Goal: Transaction & Acquisition: Purchase product/service

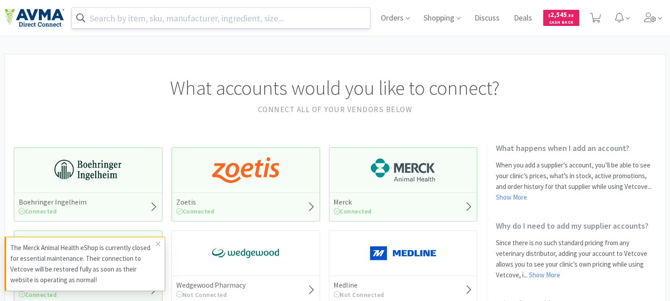
click at [154, 17] on input "text" at bounding box center [221, 18] width 298 height 21
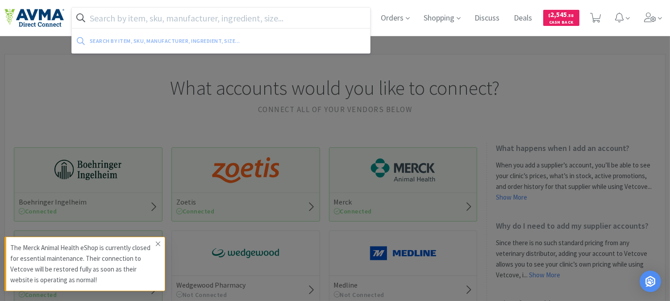
click at [161, 242] on span at bounding box center [158, 243] width 12 height 14
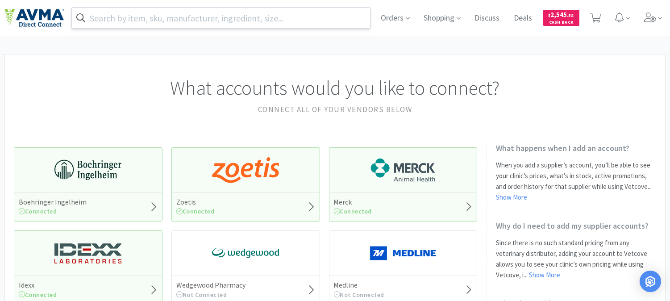
click at [112, 17] on input "text" at bounding box center [221, 18] width 298 height 21
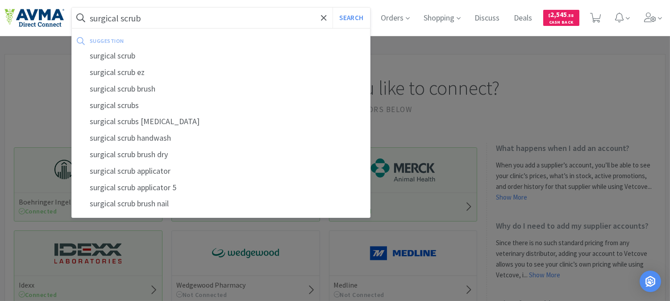
type input "surgical scrub"
click at [332, 8] on button "Search" at bounding box center [350, 18] width 37 height 21
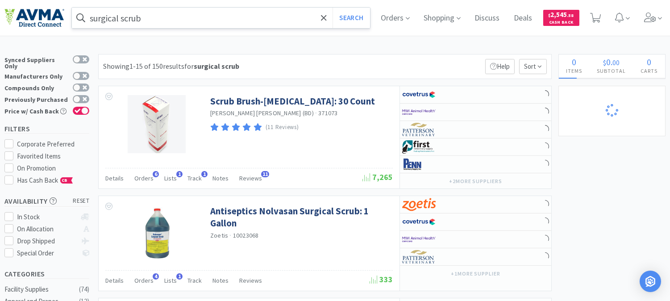
select select "3"
select select "8"
select select "3"
select select "1"
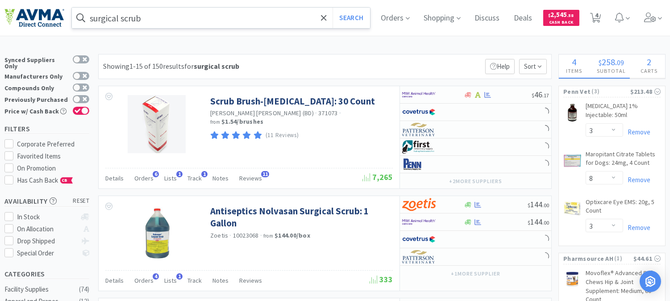
select select "24"
select select "12"
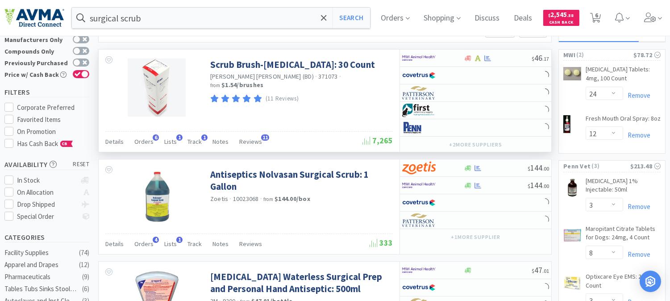
scroll to position [99, 0]
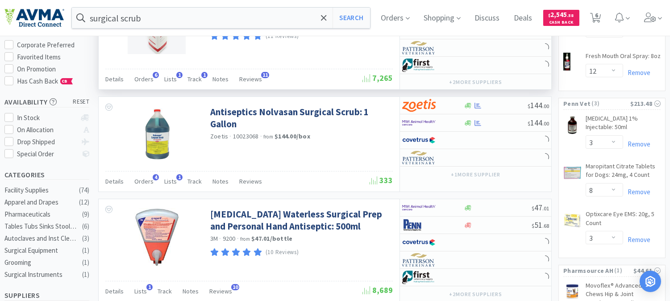
select select "2"
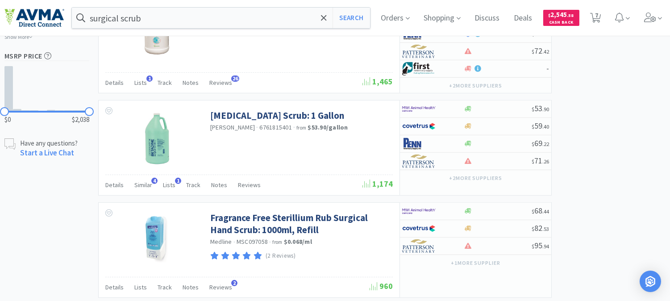
scroll to position [644, 0]
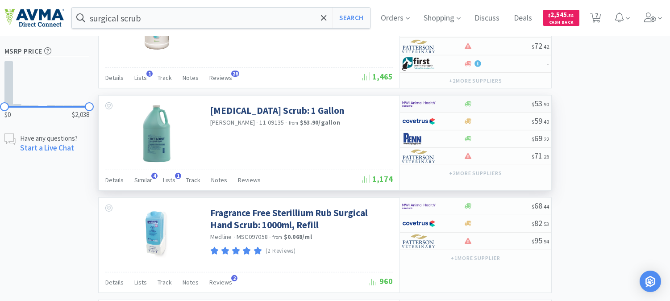
click at [416, 97] on img at bounding box center [418, 103] width 33 height 13
select select "1"
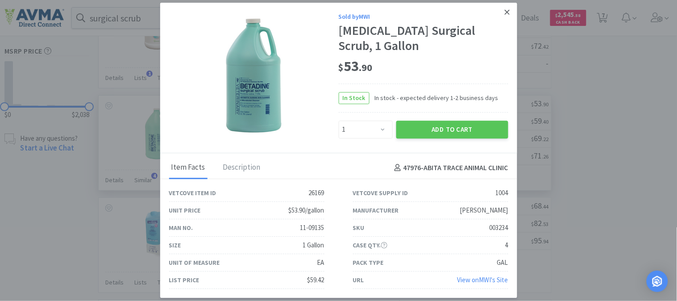
click at [509, 10] on icon at bounding box center [507, 12] width 5 height 5
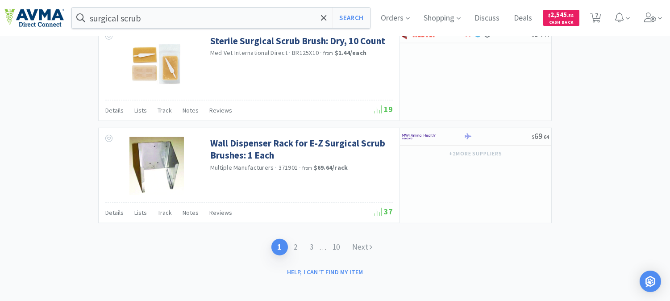
scroll to position [1437, 0]
click at [293, 239] on link "2" at bounding box center [296, 246] width 16 height 17
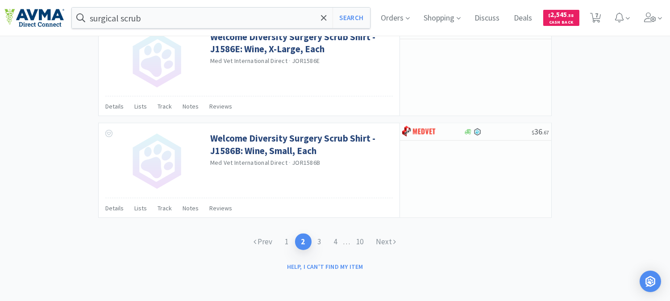
scroll to position [1395, 0]
click at [285, 241] on link "1" at bounding box center [287, 241] width 16 height 17
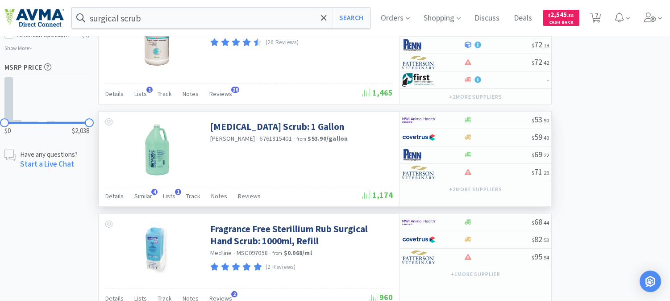
scroll to position [644, 0]
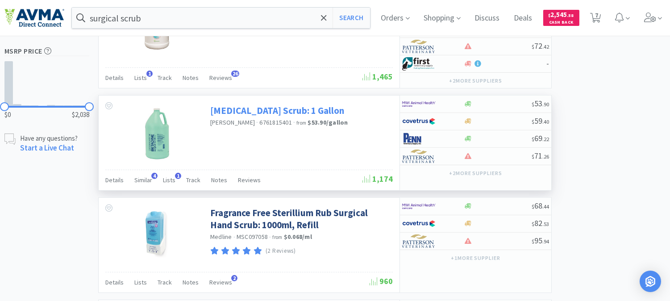
click at [265, 104] on link "[MEDICAL_DATA] Scrub: 1 Gallon" at bounding box center [277, 110] width 134 height 12
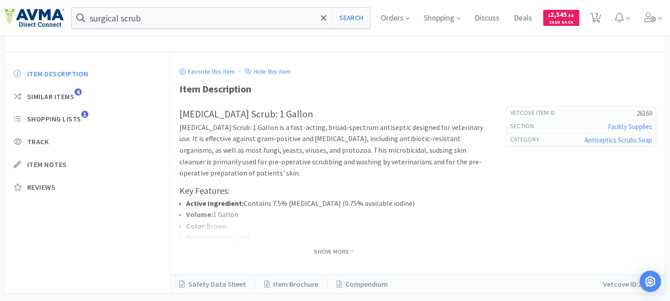
scroll to position [284, 0]
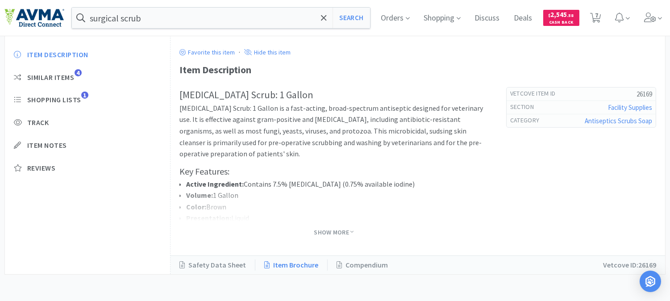
click at [288, 262] on link "Item Brochure" at bounding box center [291, 265] width 72 height 12
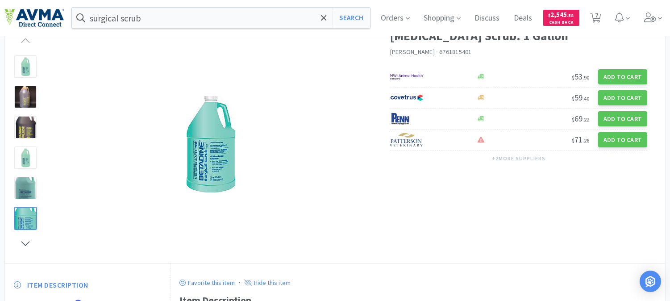
scroll to position [36, 0]
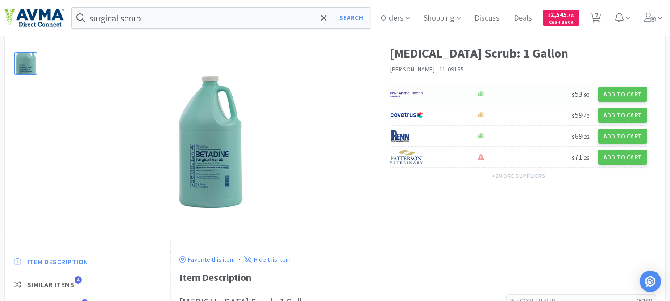
click at [398, 93] on img at bounding box center [406, 93] width 33 height 13
select select "1"
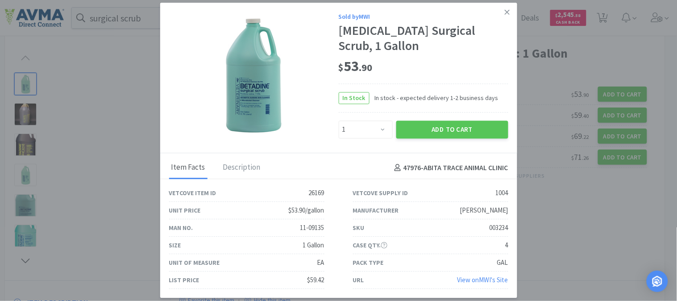
click at [501, 228] on div "003234" at bounding box center [498, 228] width 19 height 11
copy div "003234"
click at [314, 226] on div "11-09135" at bounding box center [312, 228] width 24 height 11
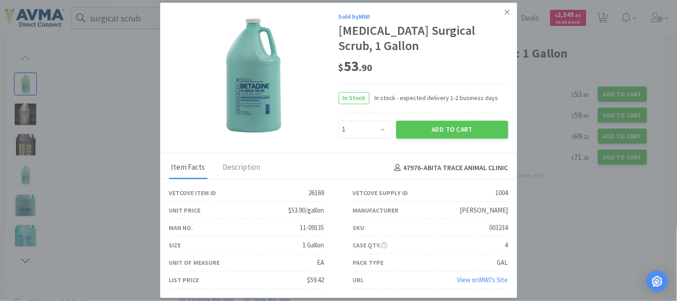
click at [277, 226] on div "Man No. 11-09135" at bounding box center [246, 227] width 155 height 17
drag, startPoint x: 328, startPoint y: 224, endPoint x: 298, endPoint y: 229, distance: 31.2
click at [298, 229] on div "Man No. 11-09135" at bounding box center [247, 227] width 184 height 17
copy div "11-09135"
click at [463, 129] on button "Add to Cart" at bounding box center [452, 129] width 112 height 18
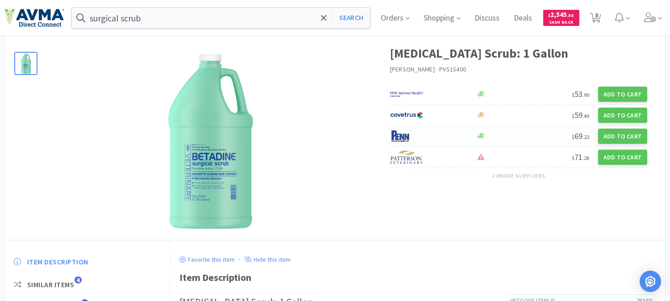
click at [403, 142] on img at bounding box center [406, 135] width 33 height 13
select select "1"
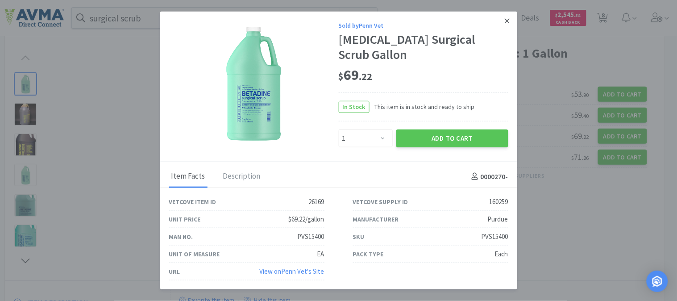
click at [504, 22] on link at bounding box center [507, 21] width 16 height 19
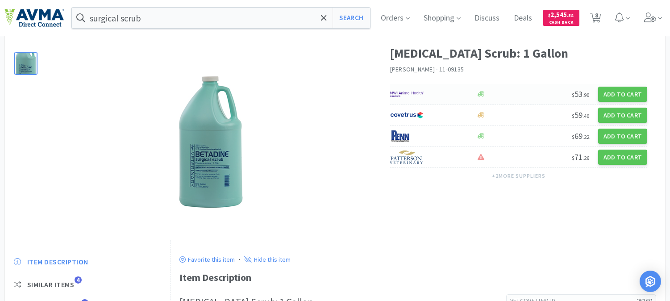
click at [406, 94] on img at bounding box center [406, 93] width 33 height 13
select select "1"
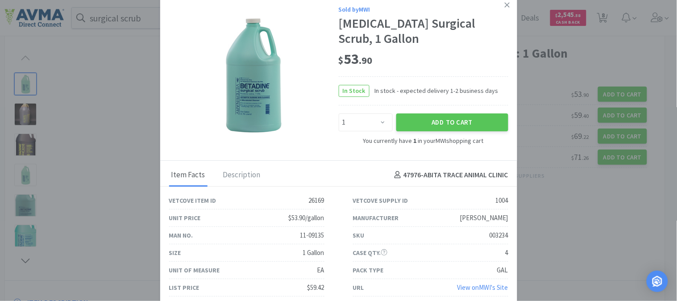
click at [501, 234] on div "003234" at bounding box center [498, 235] width 19 height 11
copy div "003234"
click at [436, 121] on button "Add to Cart" at bounding box center [452, 122] width 112 height 18
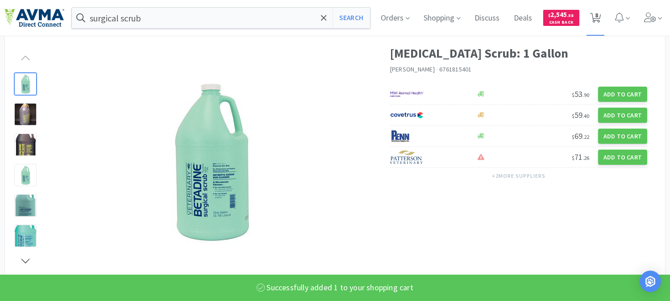
click at [598, 15] on icon at bounding box center [595, 18] width 11 height 10
select select "2"
select select "24"
select select "12"
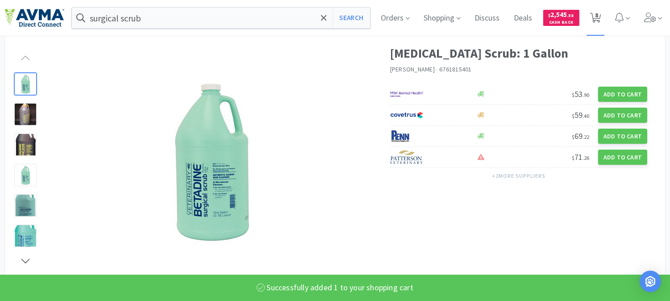
select select "3"
select select "8"
select select "3"
select select "1"
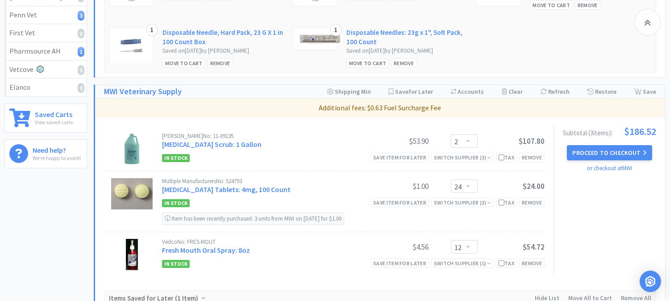
scroll to position [248, 0]
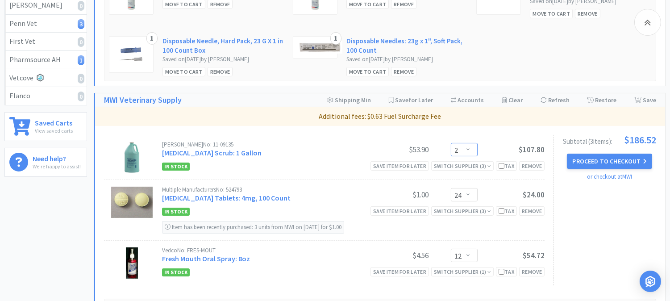
click at [470, 150] on select "Enter Quantity 1 2 3 4 5 6 7 8 9 10 11 12 13 14 15 16 17 18 19 20 Enter Quantity" at bounding box center [464, 149] width 27 height 13
click at [451, 143] on select "Enter Quantity 1 2 3 4 5 6 7 8 9 10 11 12 13 14 15 16 17 18 19 20 Enter Quantity" at bounding box center [464, 149] width 27 height 13
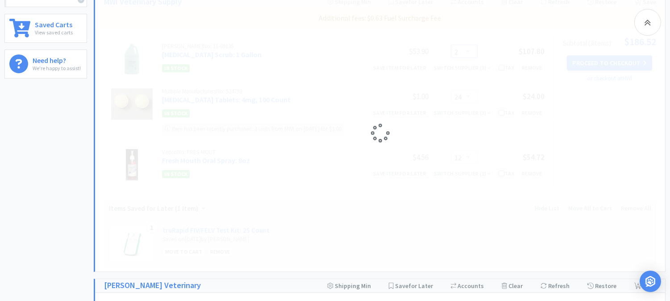
scroll to position [347, 0]
select select "1"
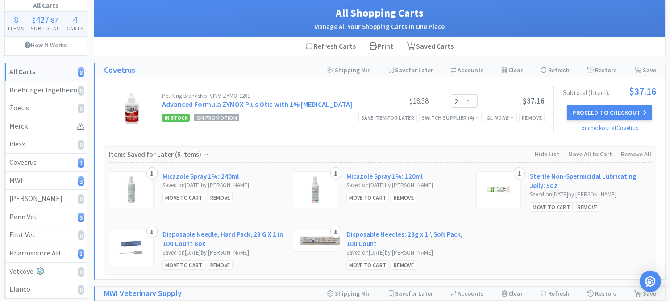
scroll to position [0, 0]
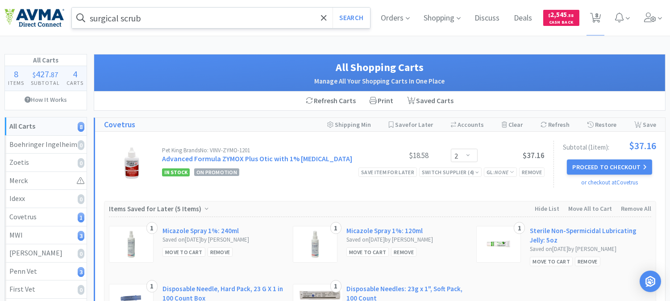
click at [176, 13] on input "surgical scrub" at bounding box center [221, 18] width 298 height 21
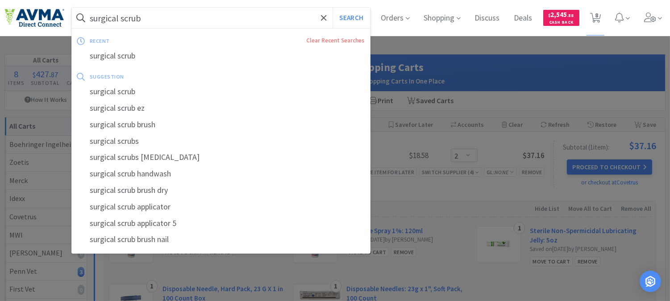
click at [471, 57] on div at bounding box center [335, 150] width 670 height 301
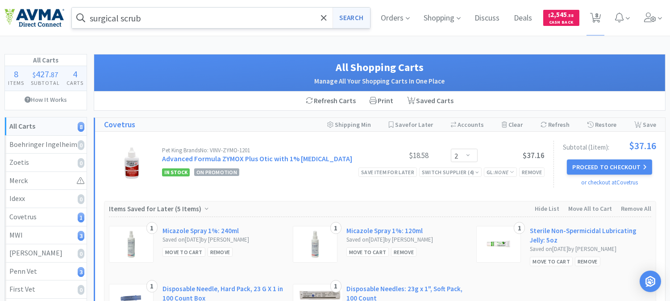
click at [347, 17] on button "Search" at bounding box center [350, 18] width 37 height 21
select select "2"
select select "1"
select select "24"
select select "12"
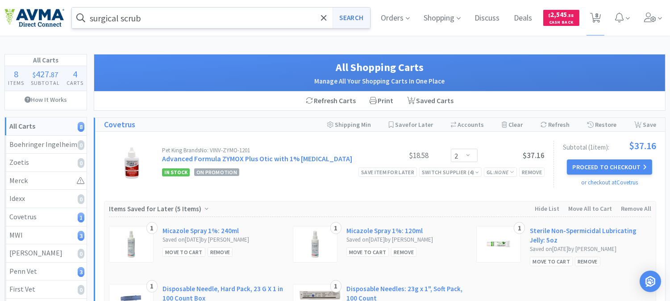
select select "3"
select select "8"
select select "3"
select select "1"
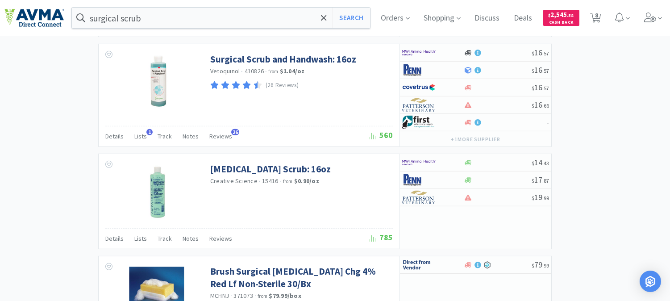
scroll to position [1041, 0]
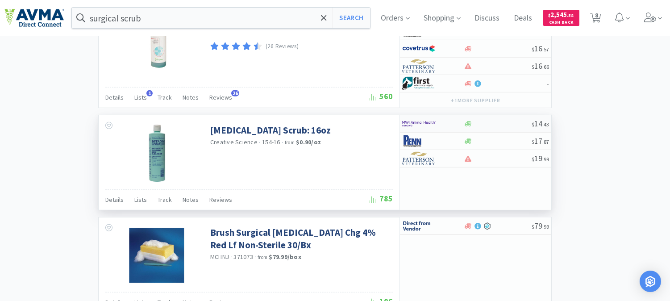
click at [425, 117] on img at bounding box center [418, 123] width 33 height 13
select select "1"
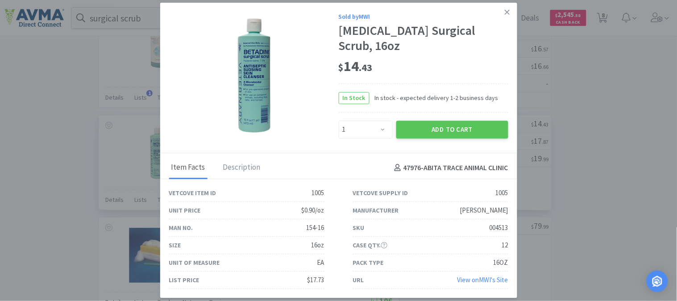
click at [501, 224] on div "004513" at bounding box center [498, 228] width 19 height 11
copy div "004513"
click at [471, 122] on button "Add to Cart" at bounding box center [452, 129] width 112 height 18
